Goal: Check status: Check status

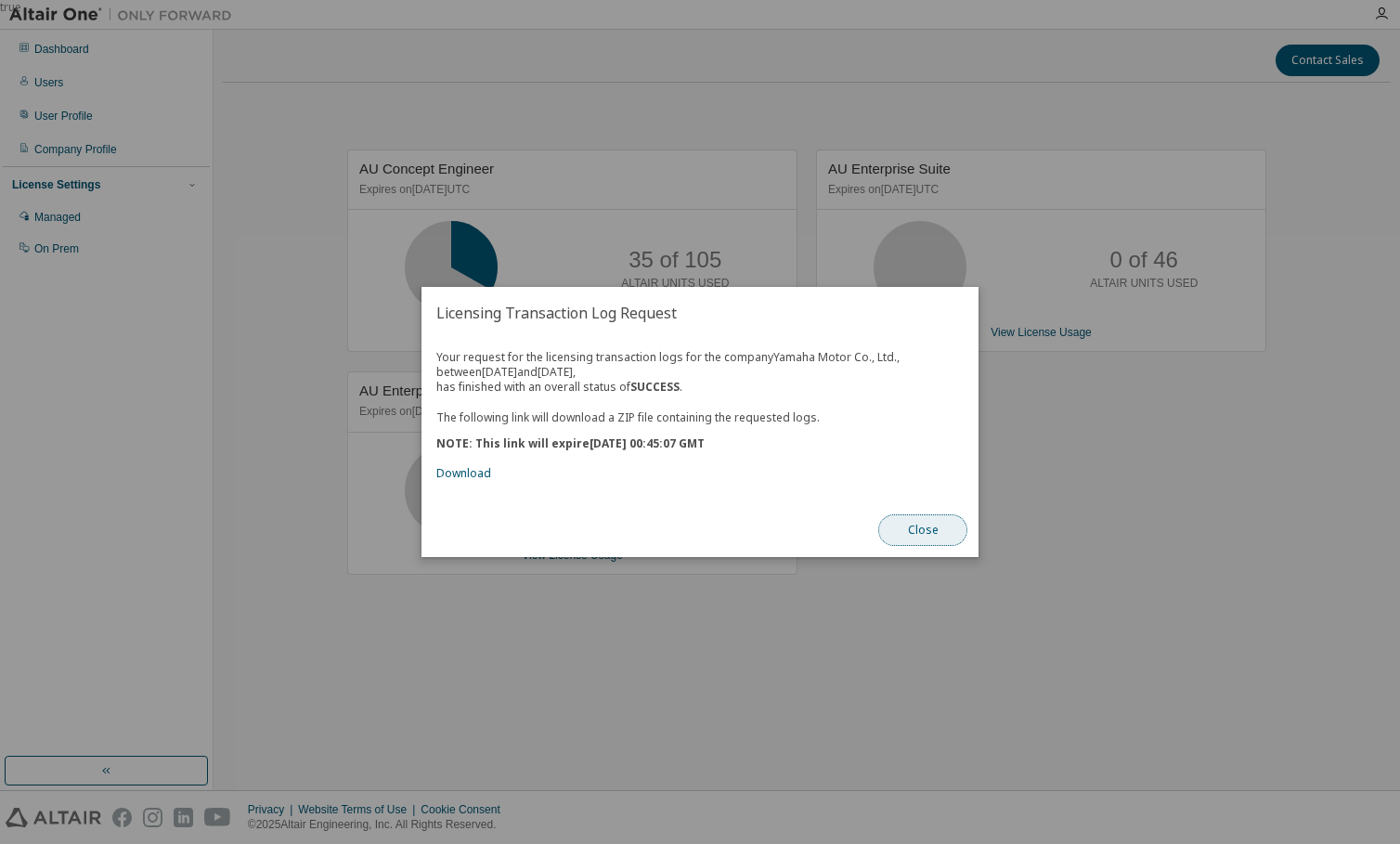
click at [926, 542] on button "Close" at bounding box center [922, 530] width 89 height 31
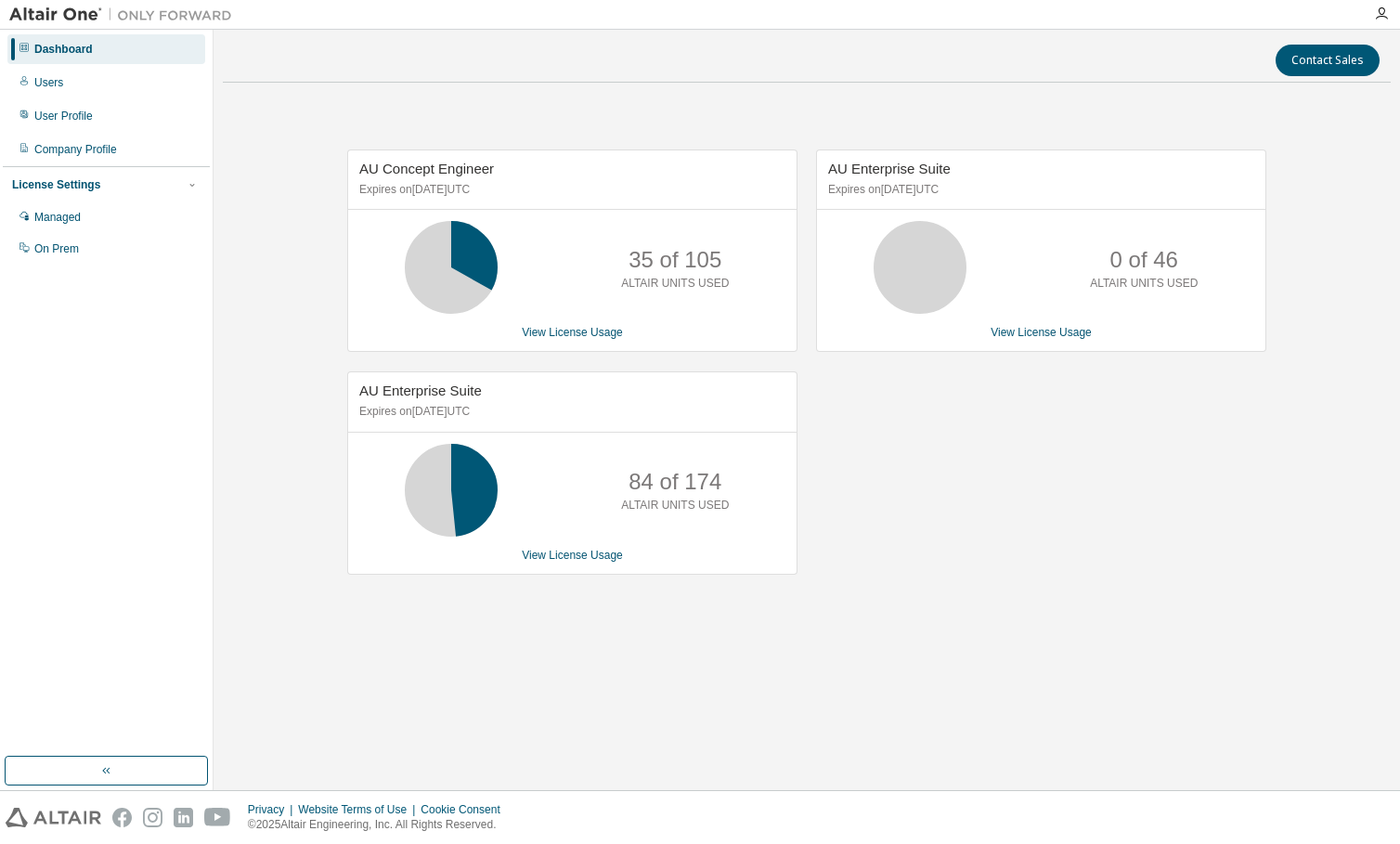
click at [948, 537] on div "AU Enterprise Suite Expires on [DATE] UTC 0 of 46 ALTAIR UNITS USED View Licens…" at bounding box center [1031, 371] width 469 height 444
click at [610, 330] on link "View License Usage" at bounding box center [573, 332] width 101 height 13
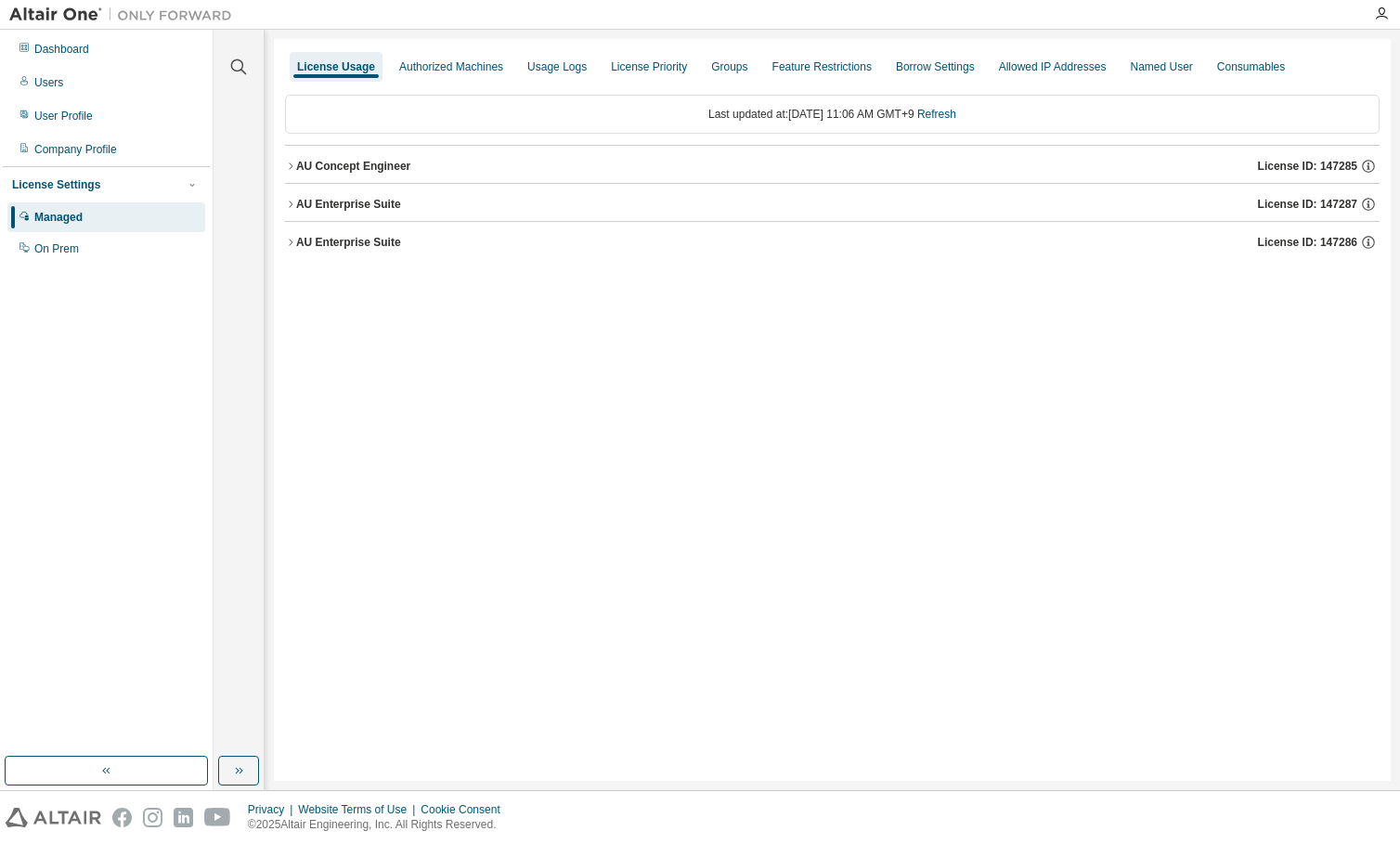
click at [360, 159] on div "AU Concept Engineer" at bounding box center [353, 166] width 114 height 15
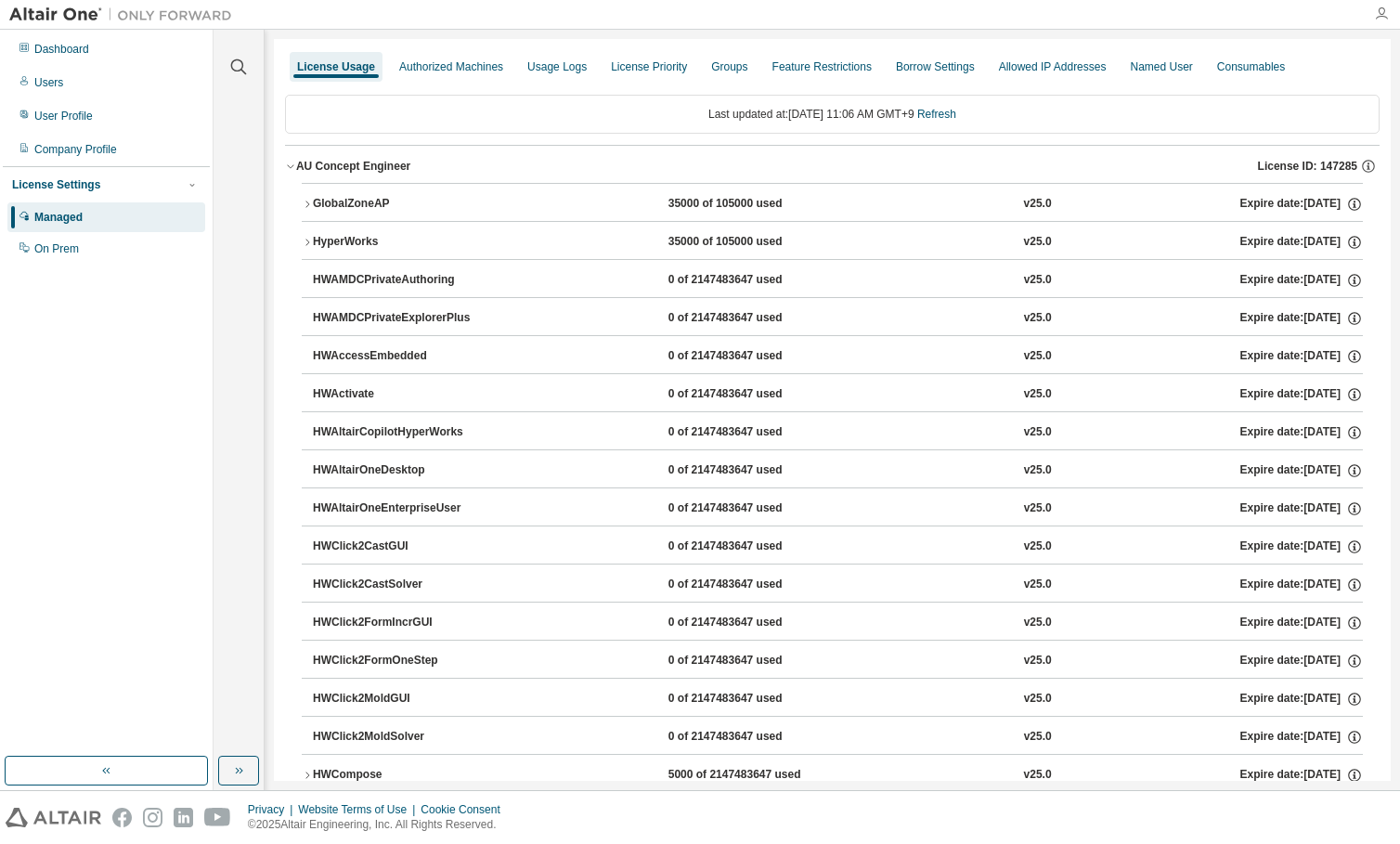
click at [1378, 18] on icon "button" at bounding box center [1380, 14] width 15 height 15
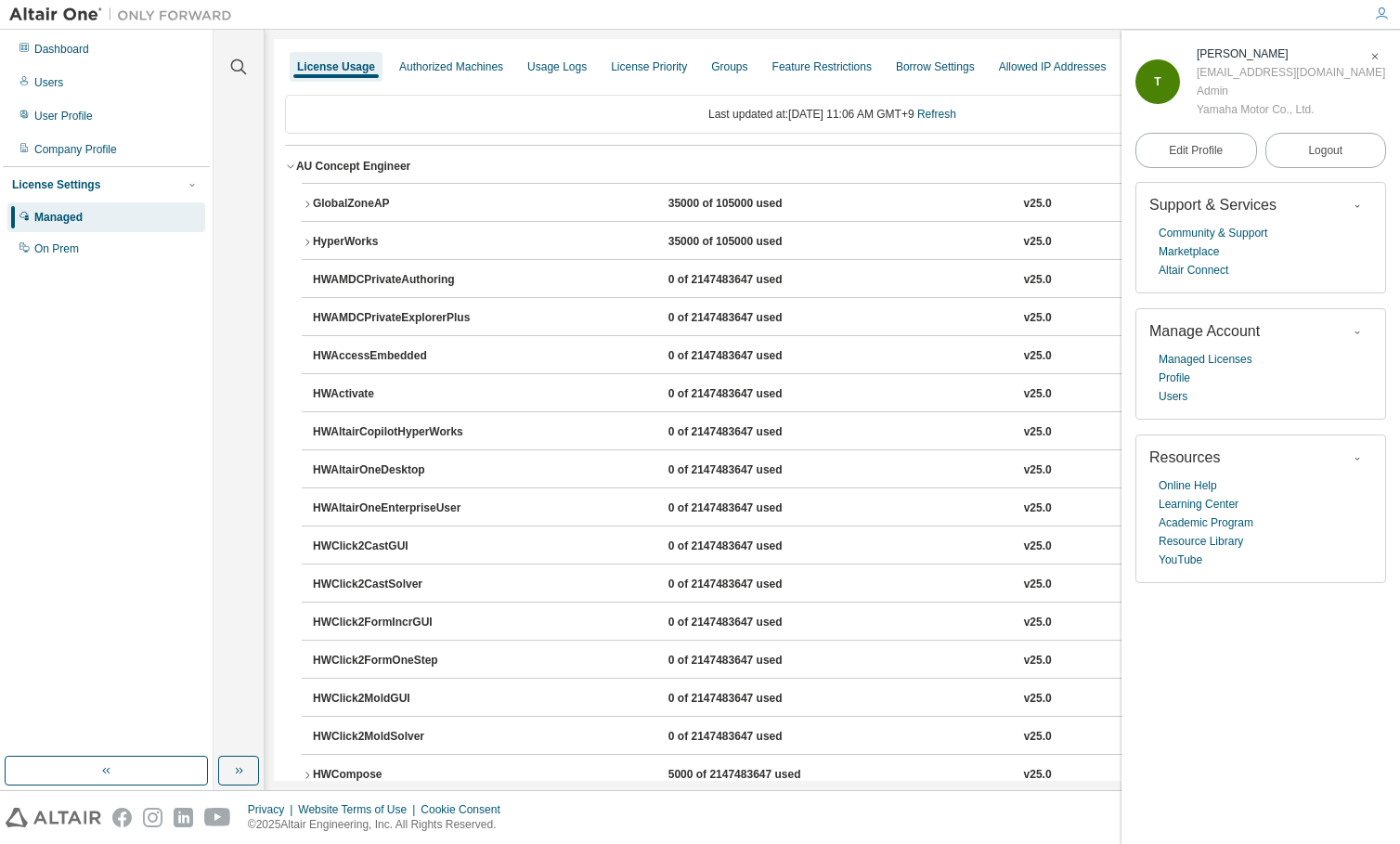
click at [1017, 11] on div at bounding box center [801, 14] width 1121 height 28
click at [1376, 55] on icon "button" at bounding box center [1375, 56] width 11 height 11
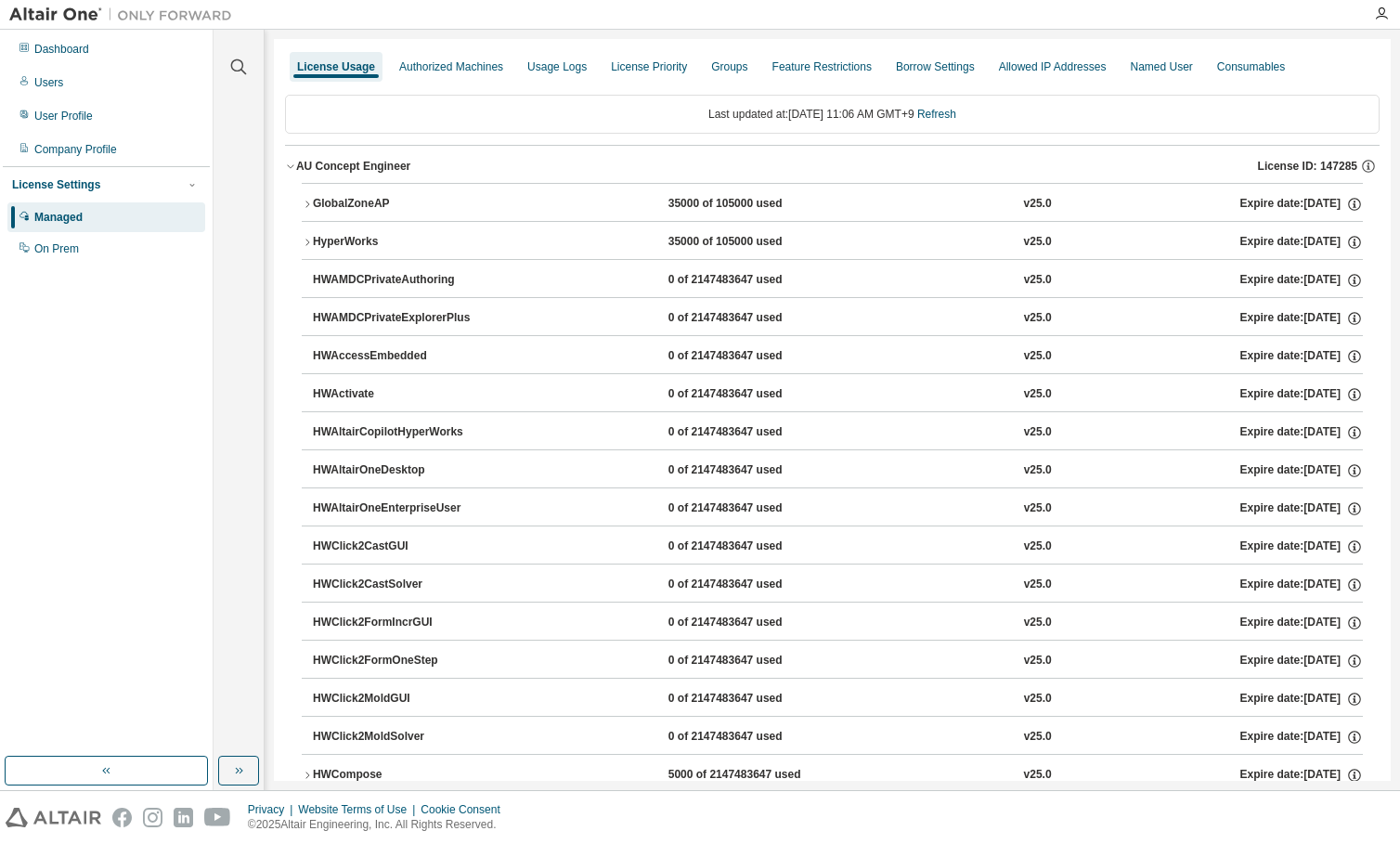
click at [286, 166] on icon "button" at bounding box center [290, 166] width 11 height 11
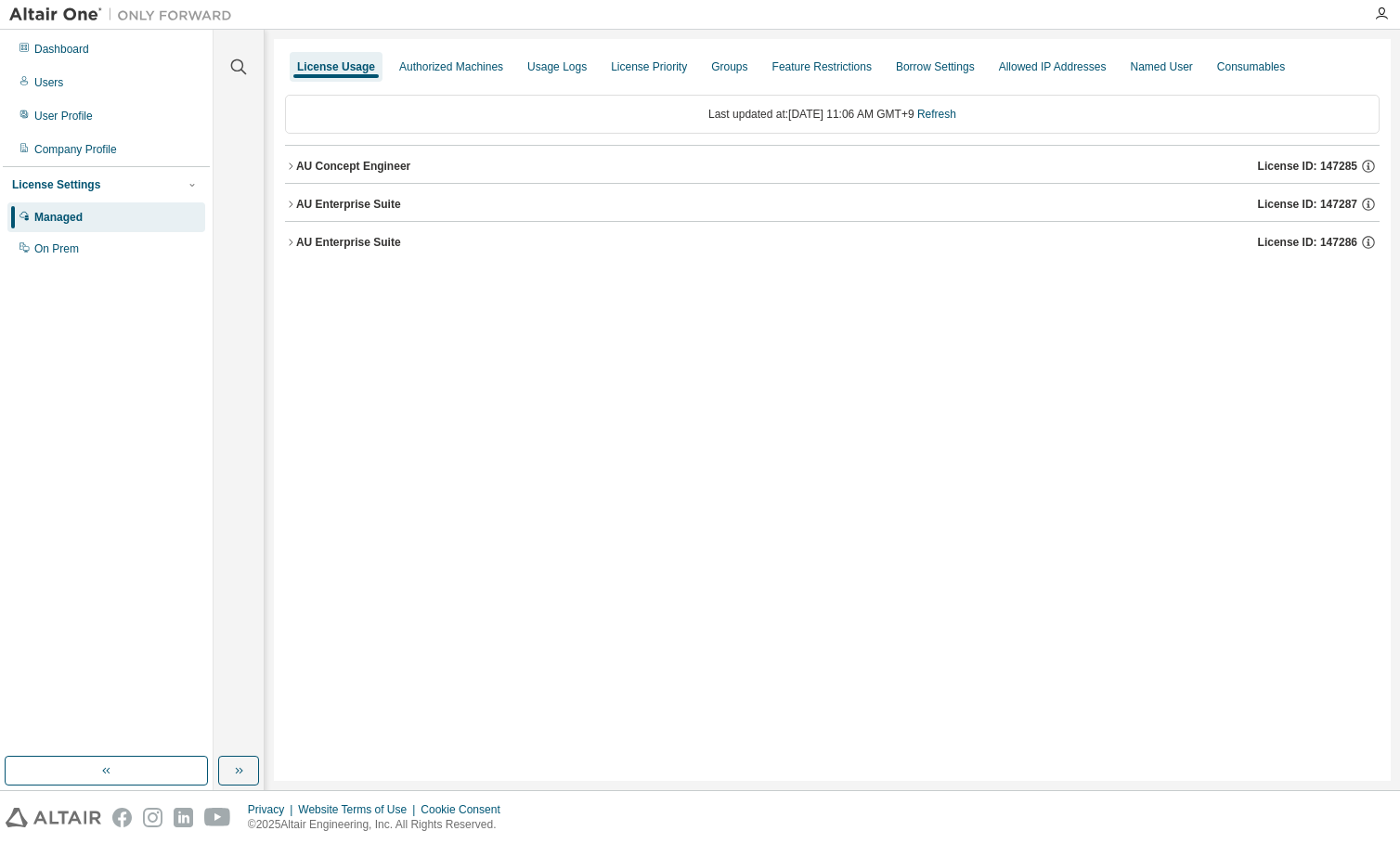
click at [634, 126] on div "Last updated at: [DATE] 11:06 AM GMT+9 Refresh" at bounding box center [832, 114] width 1095 height 39
